Goal: Check status: Check status

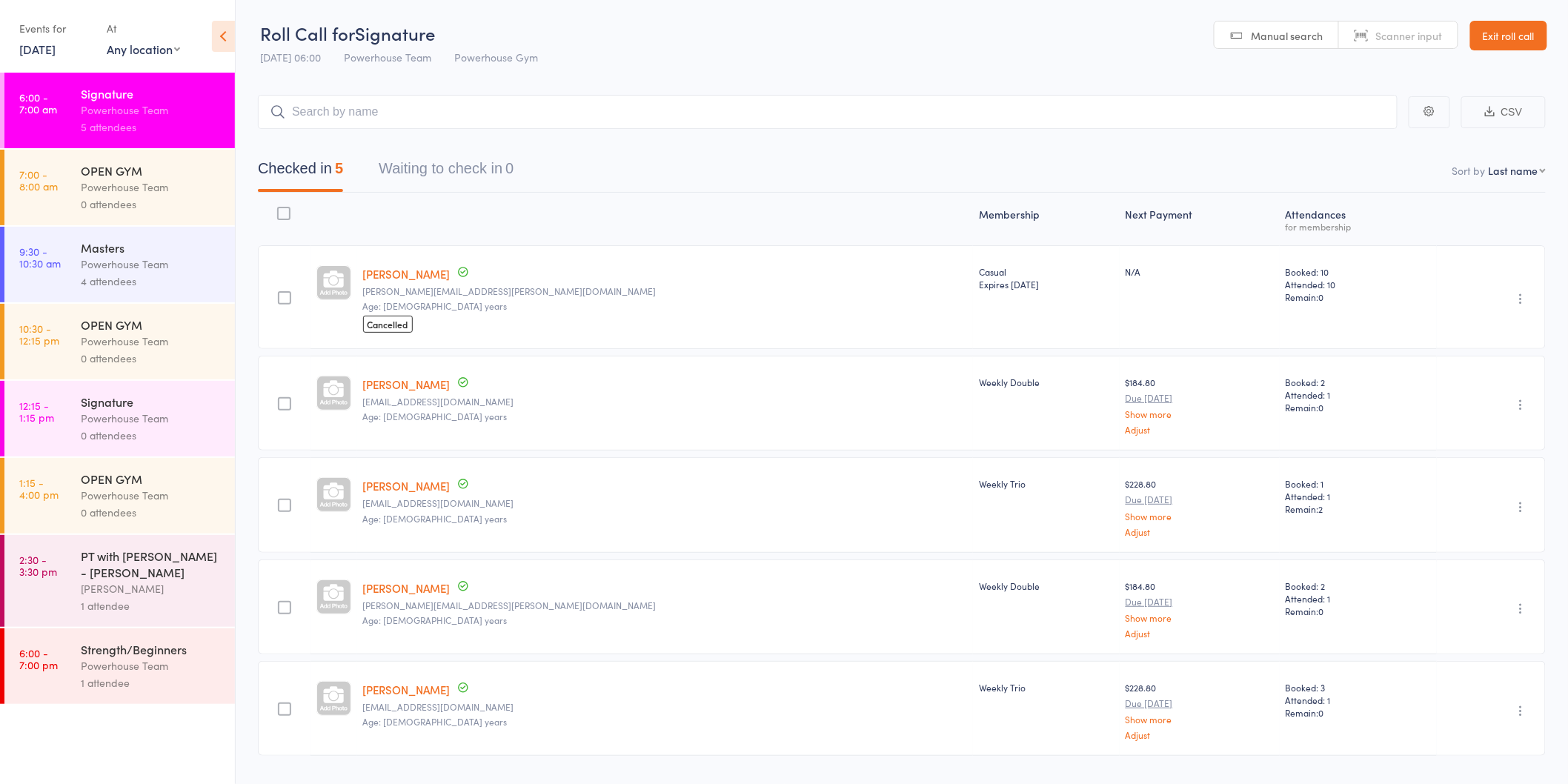
click at [420, 269] on link "[PERSON_NAME]" at bounding box center [406, 274] width 87 height 16
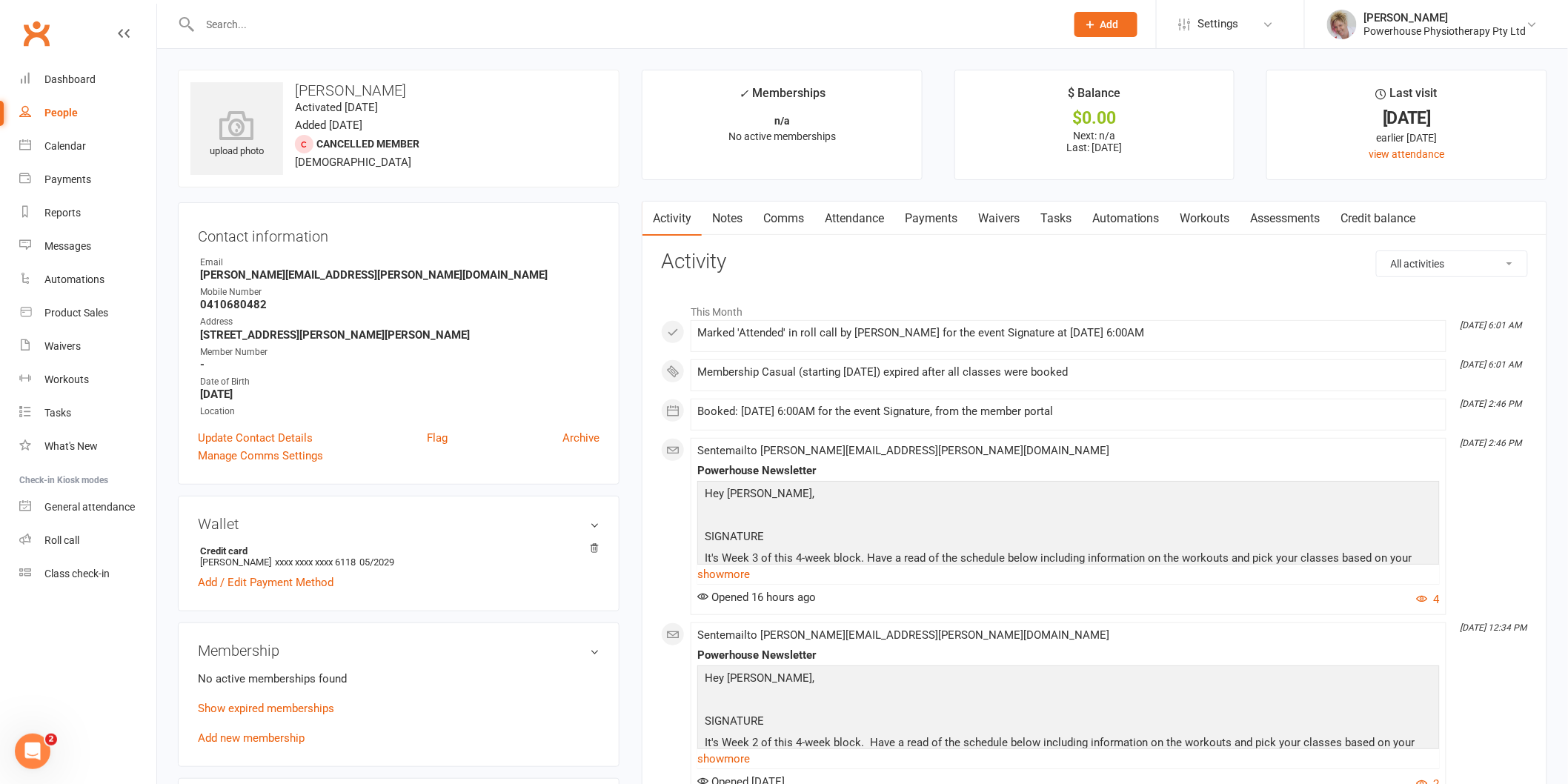
click at [930, 219] on link "Payments" at bounding box center [931, 218] width 73 height 34
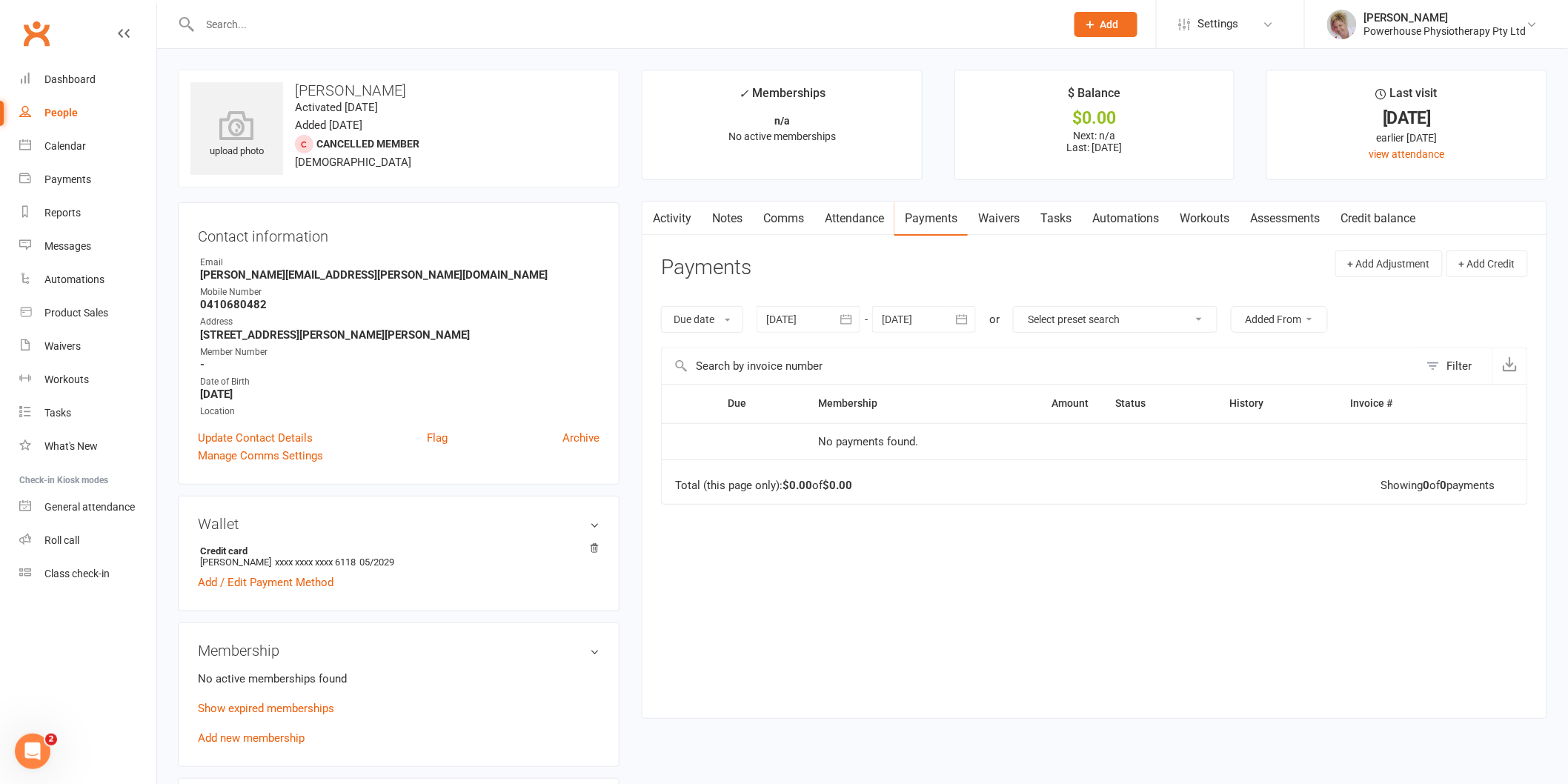
click at [802, 321] on div at bounding box center [808, 319] width 104 height 27
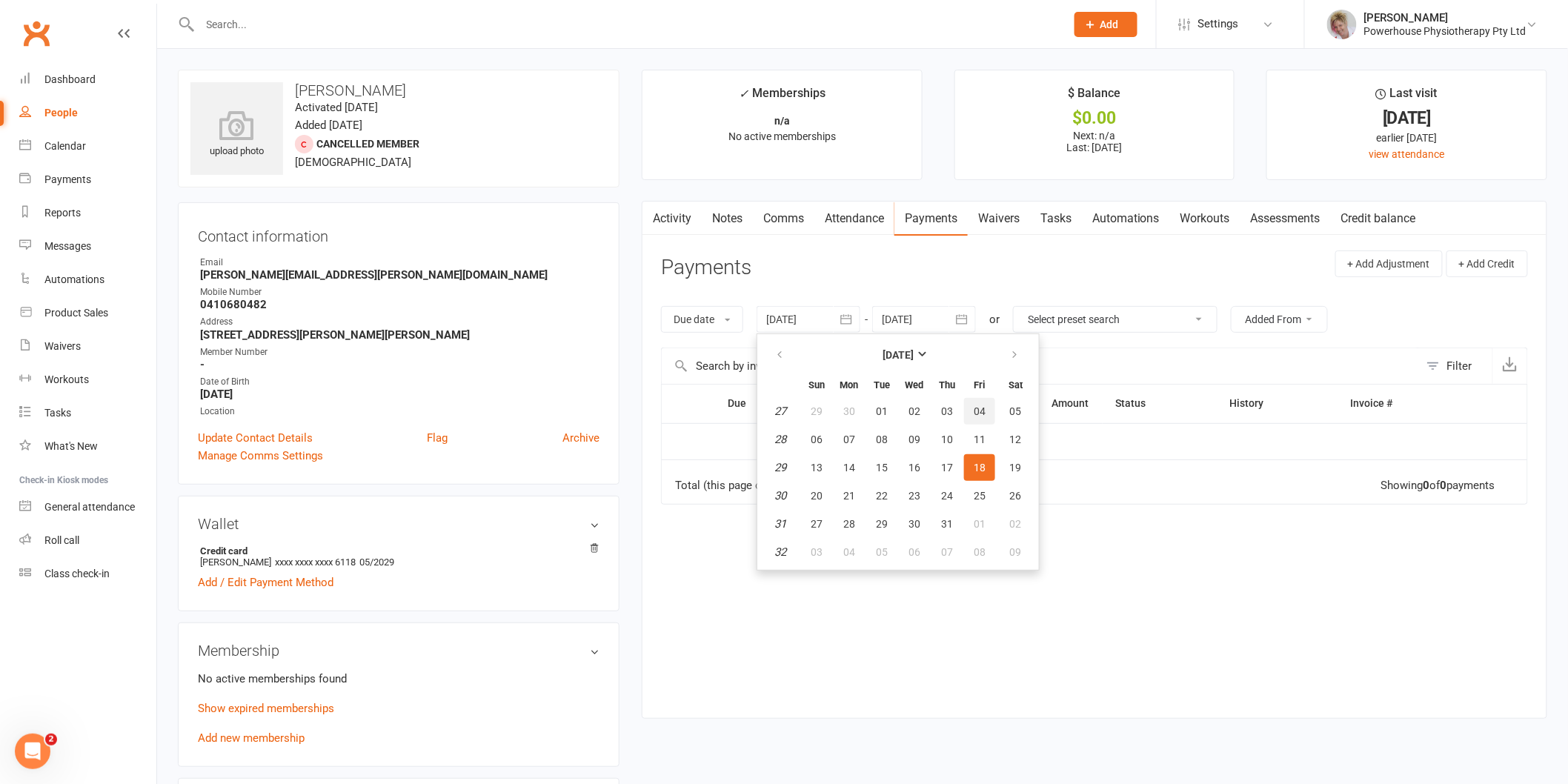
click at [977, 405] on span "04" at bounding box center [980, 411] width 12 height 12
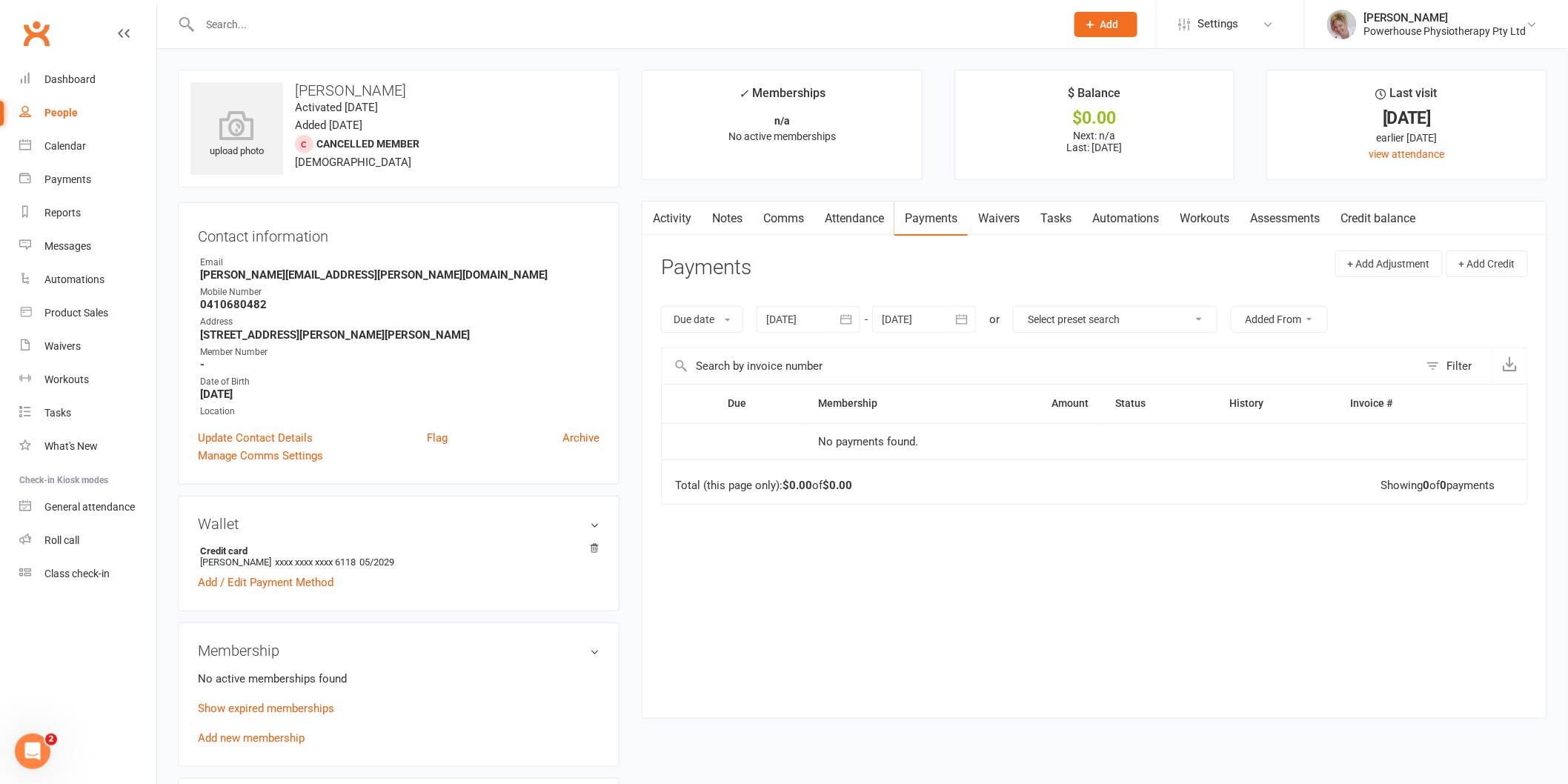
click at [812, 319] on div at bounding box center [808, 319] width 104 height 27
click at [781, 352] on icon "button" at bounding box center [780, 355] width 10 height 12
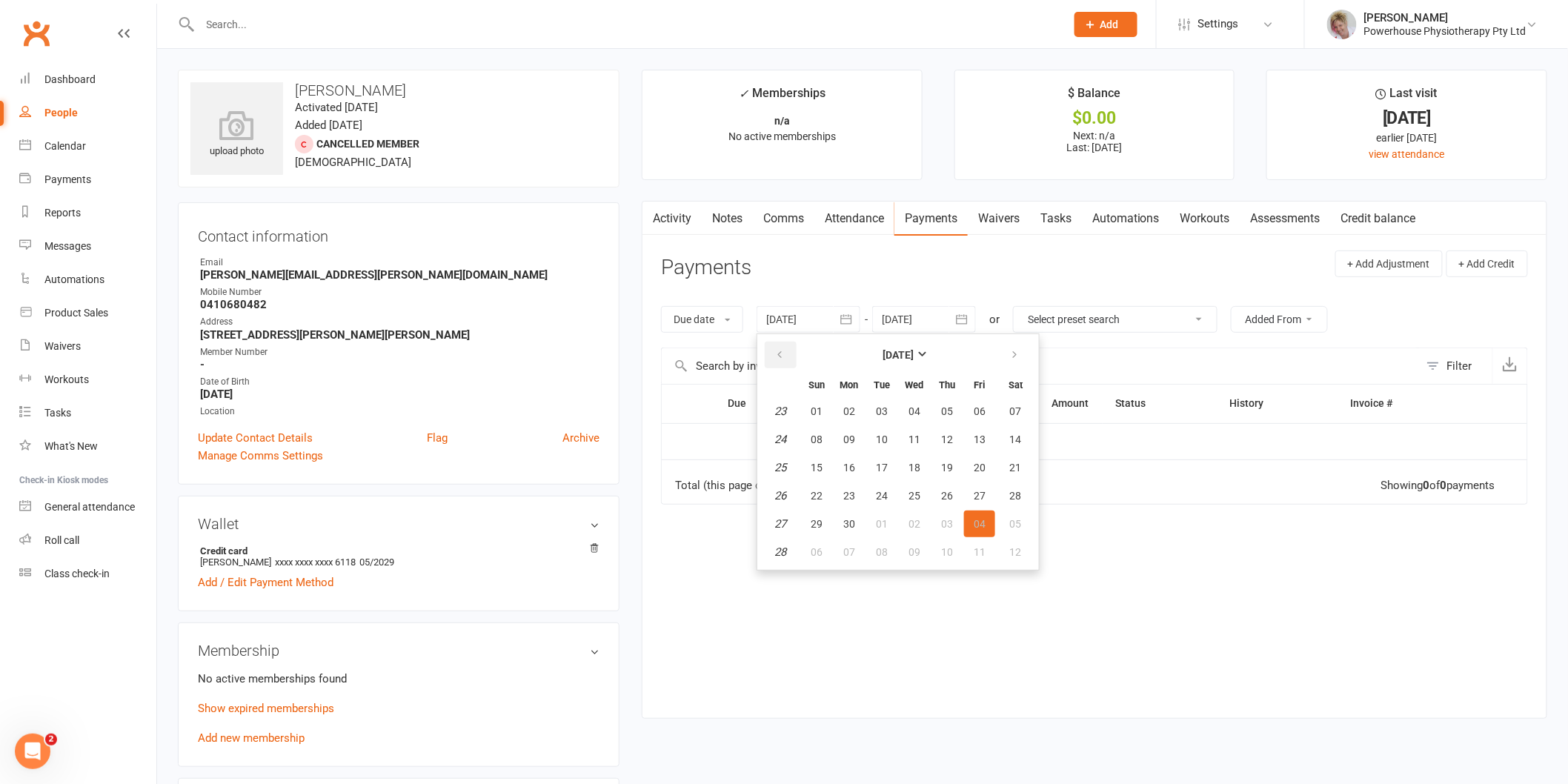
click at [781, 352] on icon "button" at bounding box center [780, 355] width 10 height 12
click at [941, 410] on span "01" at bounding box center [947, 411] width 12 height 12
type input "01 May 2025"
